Goal: Task Accomplishment & Management: Manage account settings

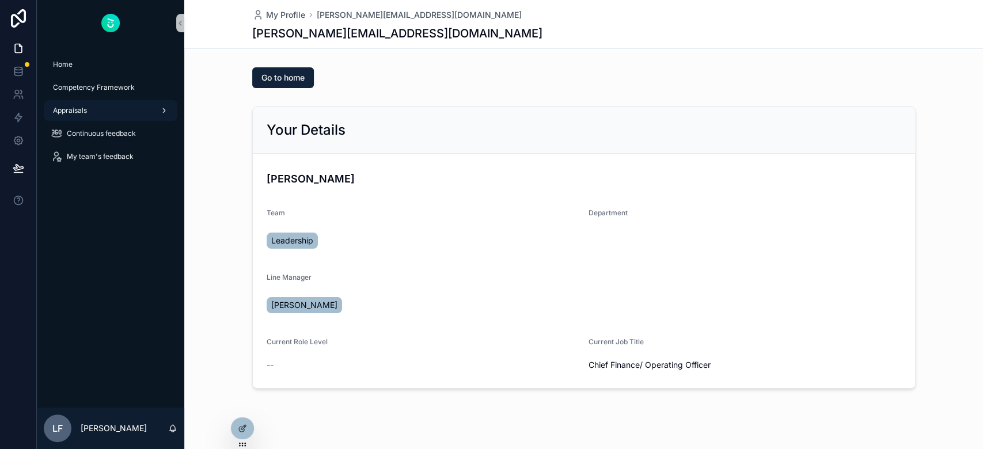
click at [82, 113] on span "Appraisals" at bounding box center [70, 110] width 34 height 9
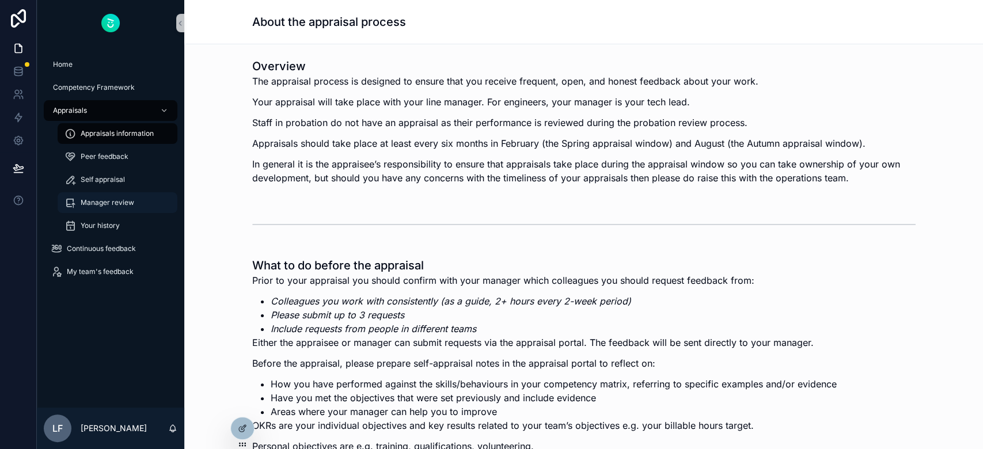
click at [104, 208] on div "Manager review" at bounding box center [117, 202] width 106 height 18
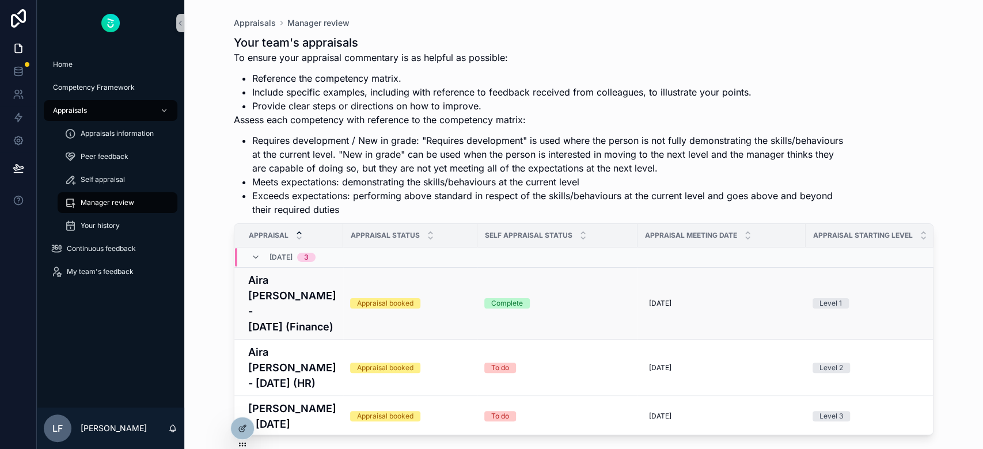
click at [281, 295] on h4 "Aira [PERSON_NAME] - [DATE] (Finance)" at bounding box center [292, 303] width 88 height 62
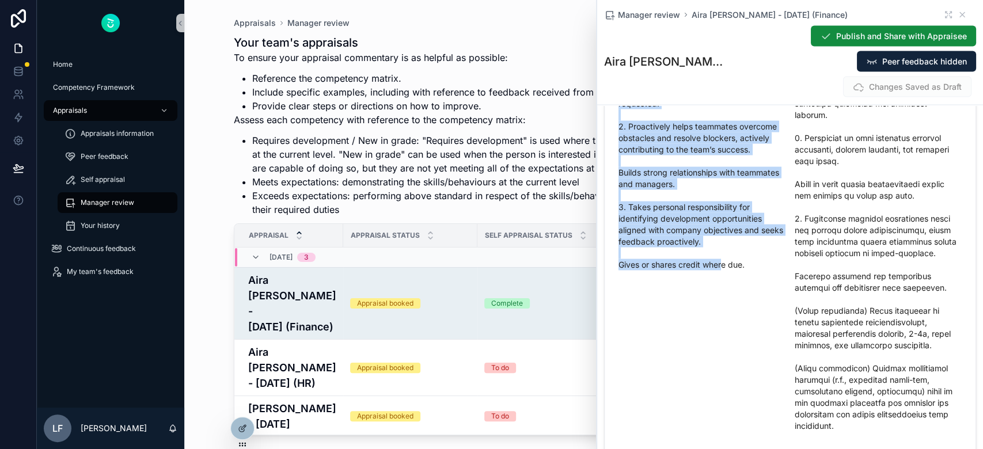
scroll to position [1661, 0]
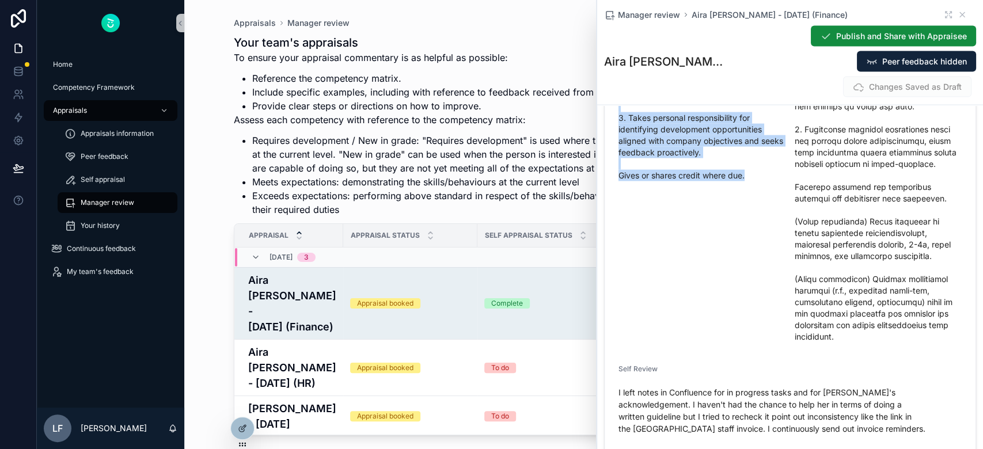
drag, startPoint x: 617, startPoint y: 174, endPoint x: 758, endPoint y: 334, distance: 213.0
click at [758, 334] on div "Current Level Description 1. Takes personal responsibility to ensure that own w…" at bounding box center [701, 120] width 167 height 451
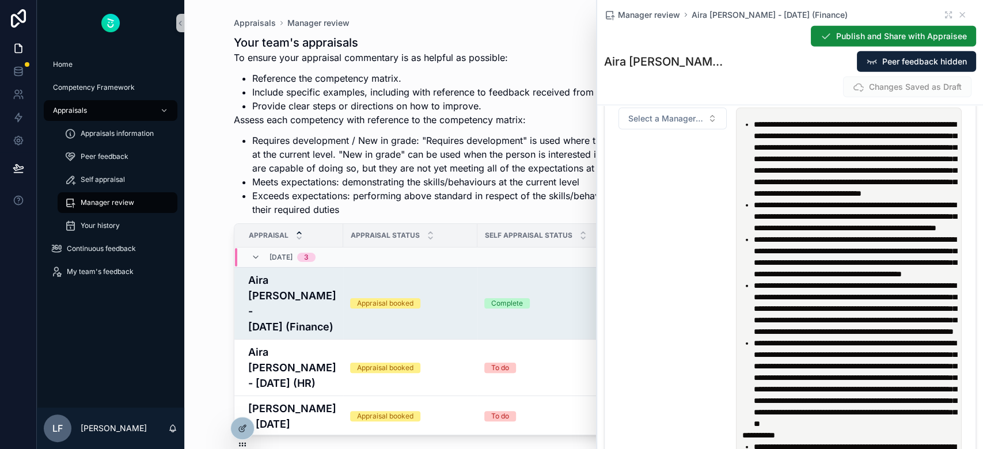
scroll to position [1892, 0]
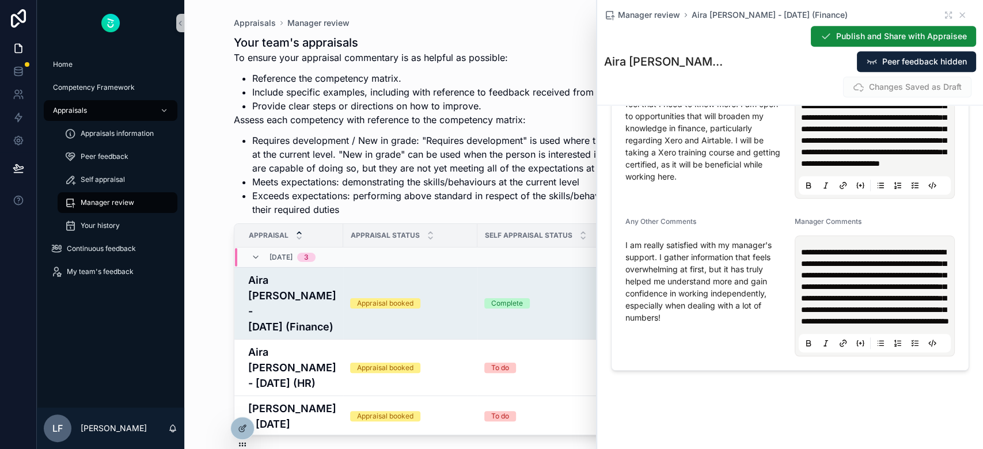
scroll to position [4189, 0]
click at [960, 14] on icon "scrollable content" at bounding box center [962, 15] width 5 height 5
